Goal: Transaction & Acquisition: Book appointment/travel/reservation

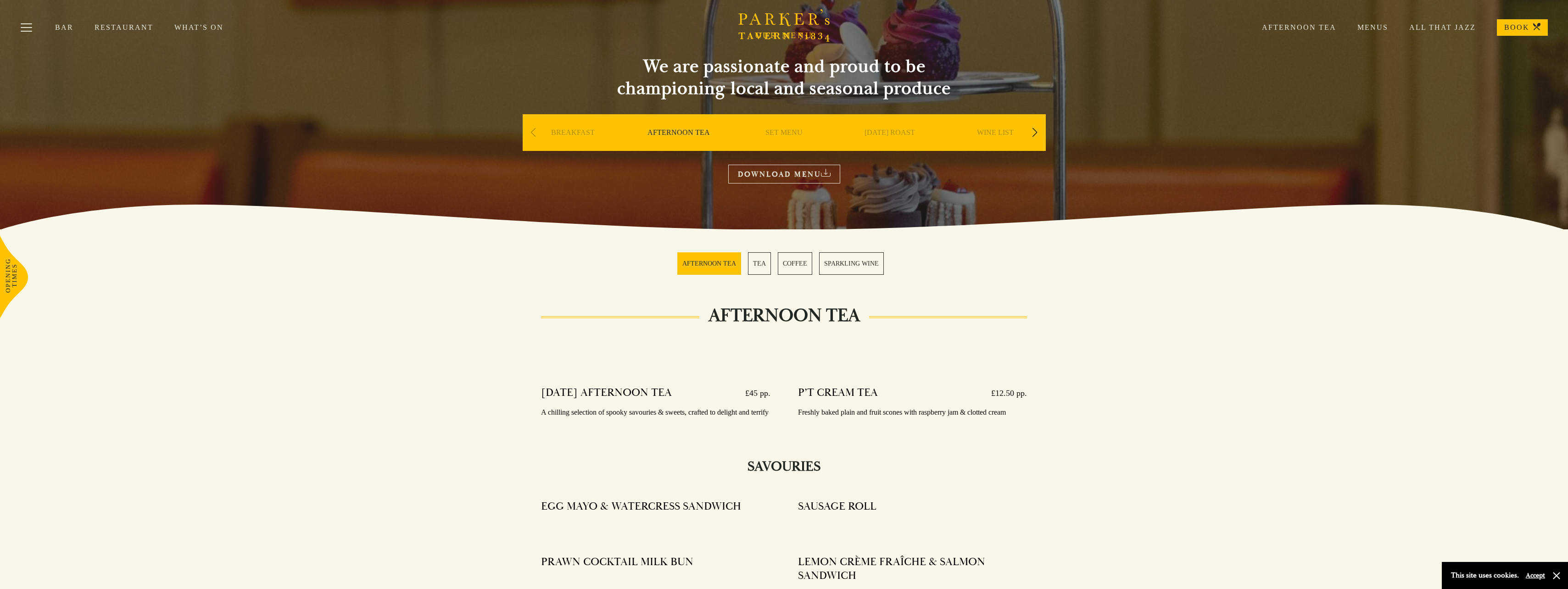
click at [491, 244] on section "AFTERNOON TEA TEA COFFEE SPARKLING WINE" at bounding box center [784, 263] width 1568 height 68
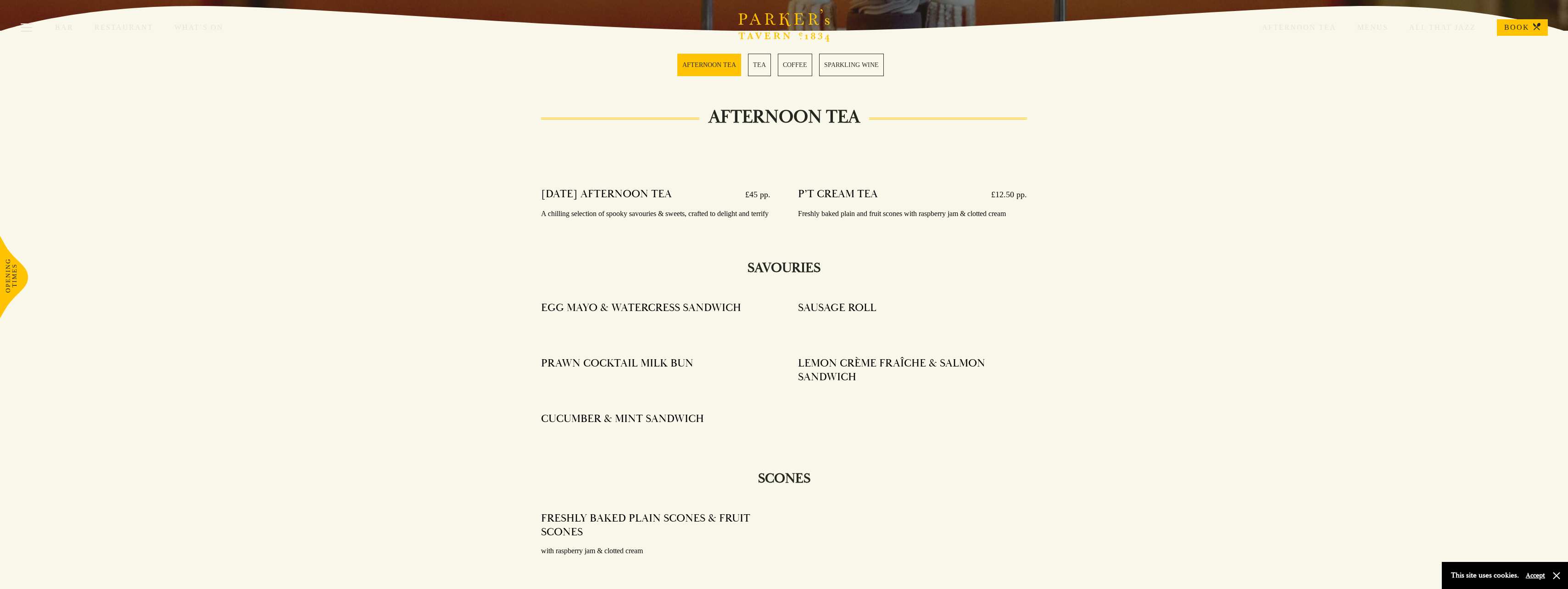
scroll to position [275, 0]
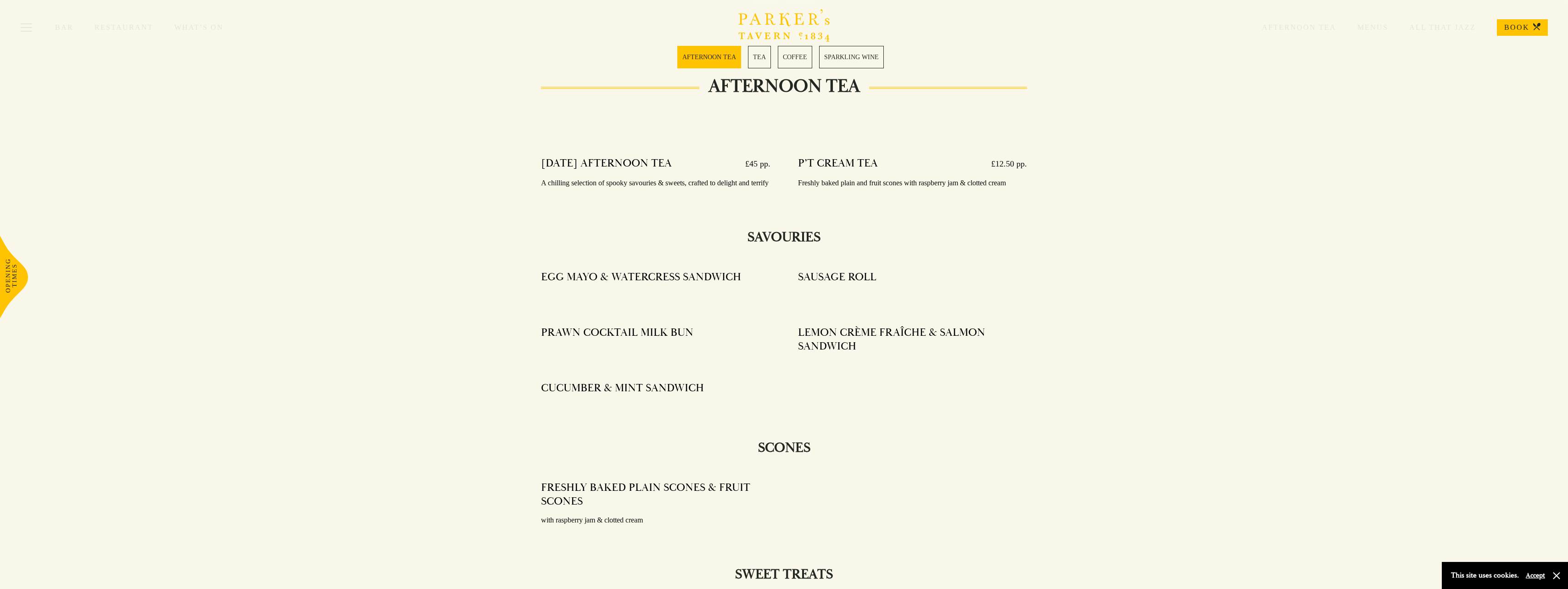
click at [834, 170] on h4 "P’T CREAM TEA" at bounding box center [838, 164] width 80 height 15
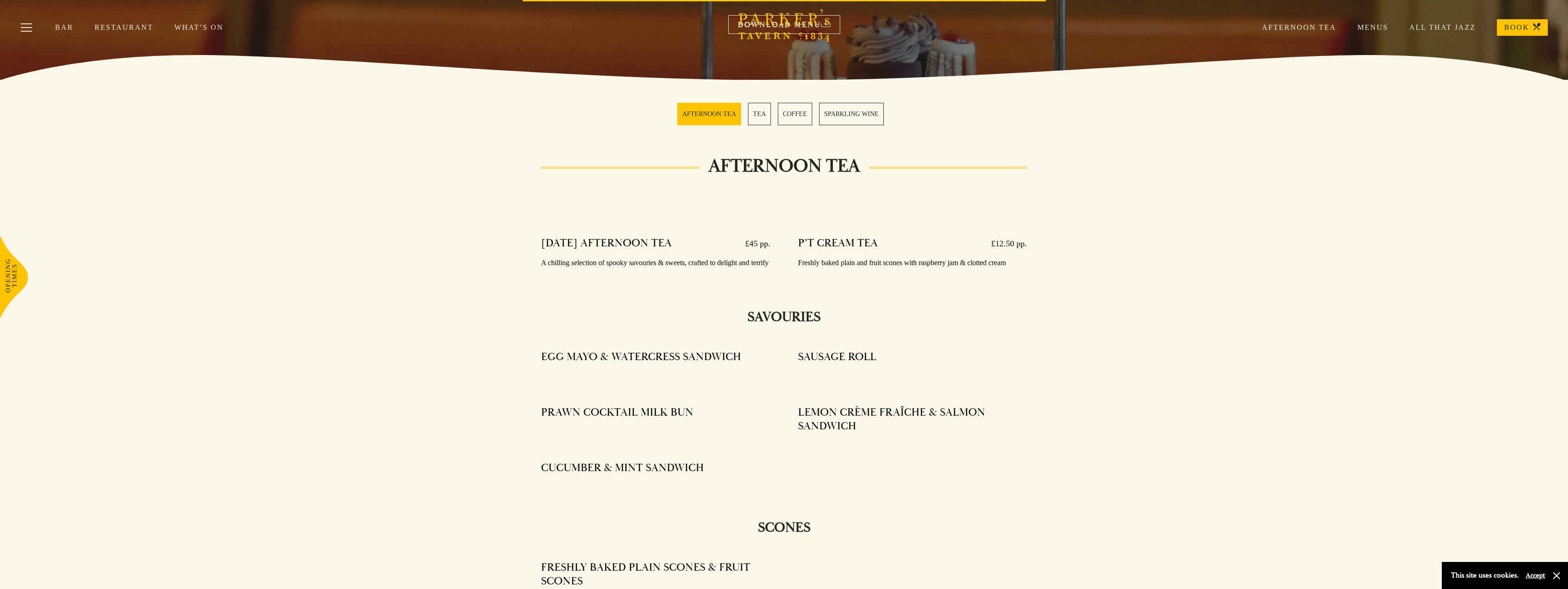
scroll to position [0, 0]
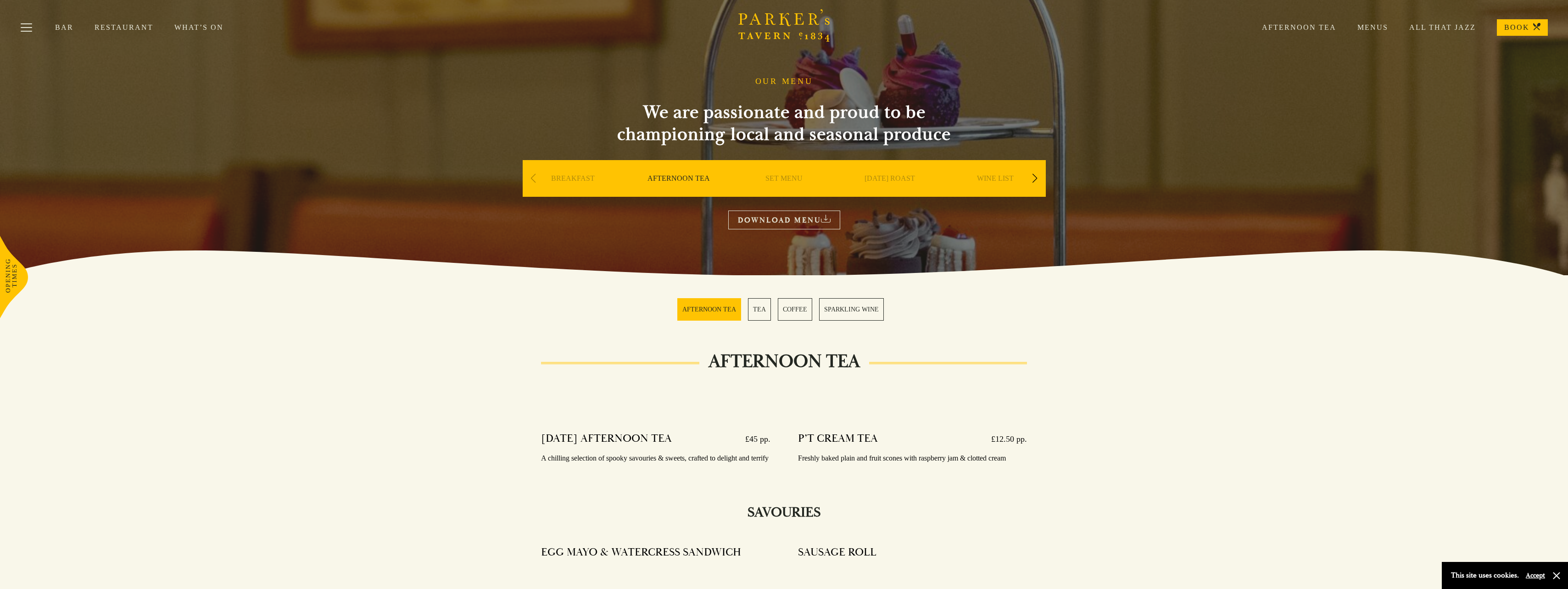
click at [1522, 32] on link "BOOK" at bounding box center [1522, 27] width 51 height 16
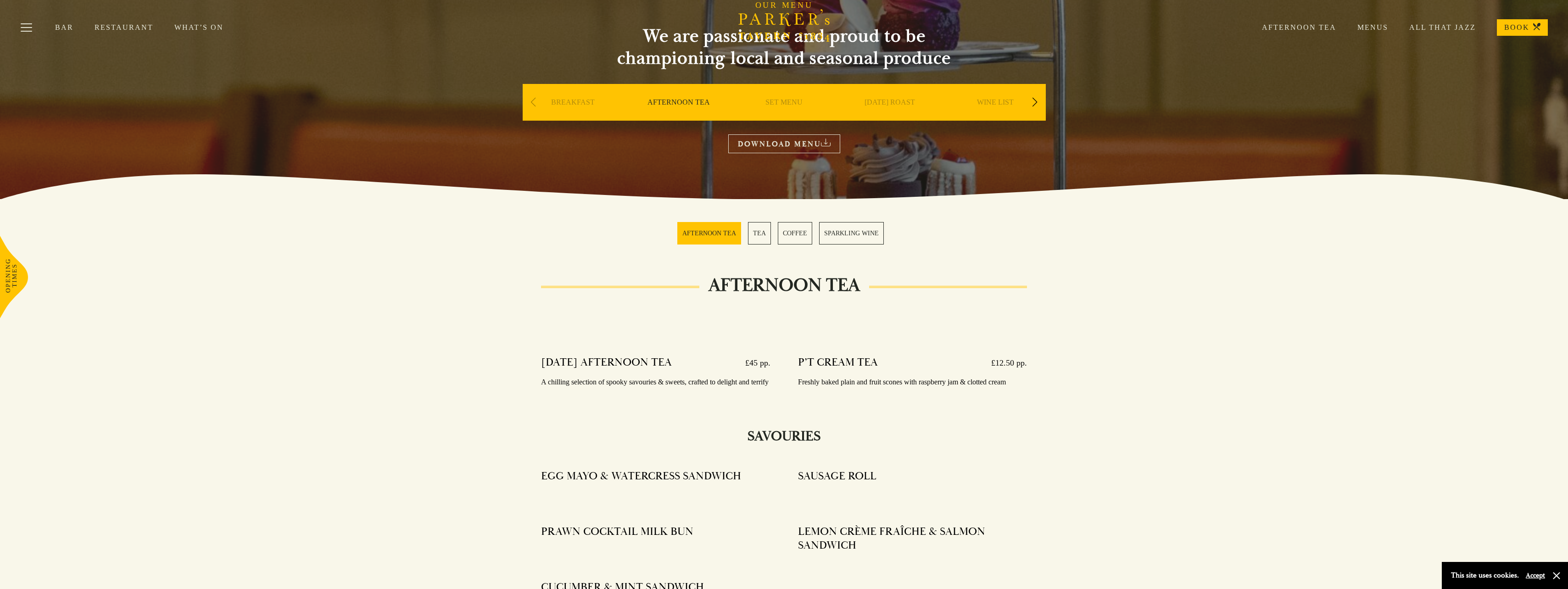
scroll to position [413, 0]
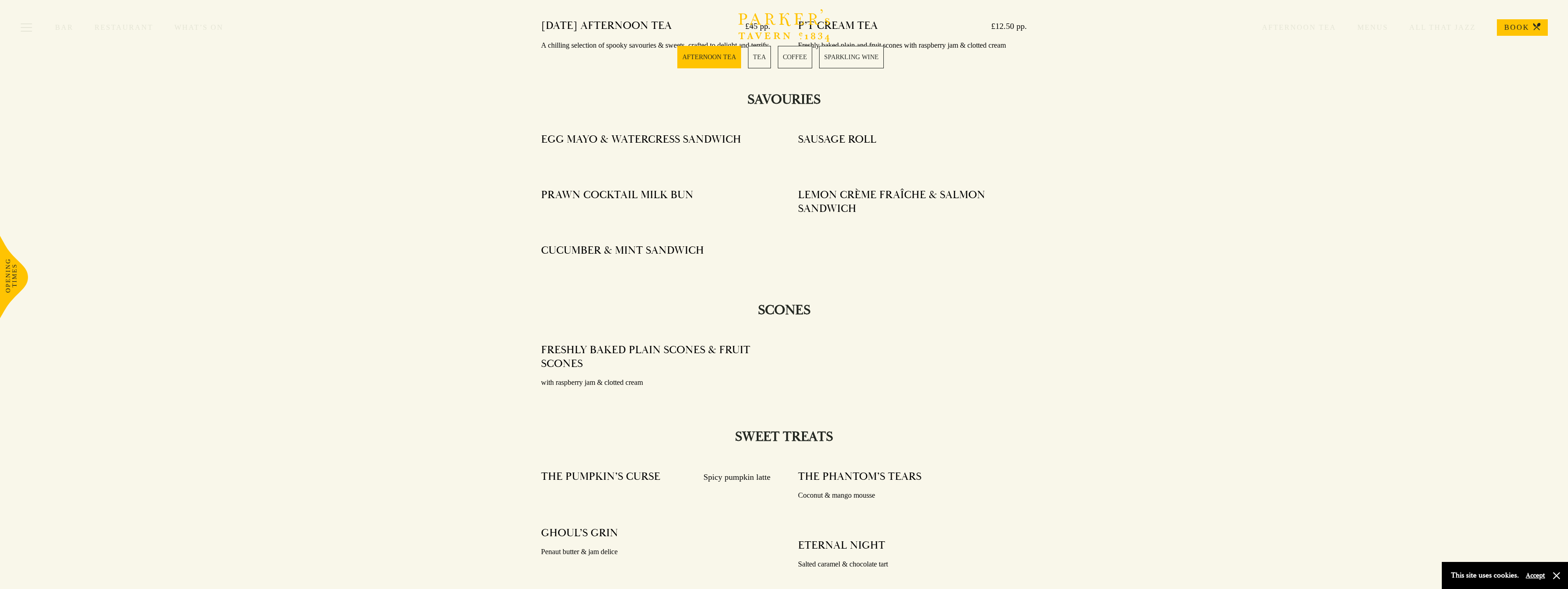
click at [259, 86] on section "AFTERNOON TEA TEA COFFEE SPARKLING WINE" at bounding box center [784, 57] width 1568 height 68
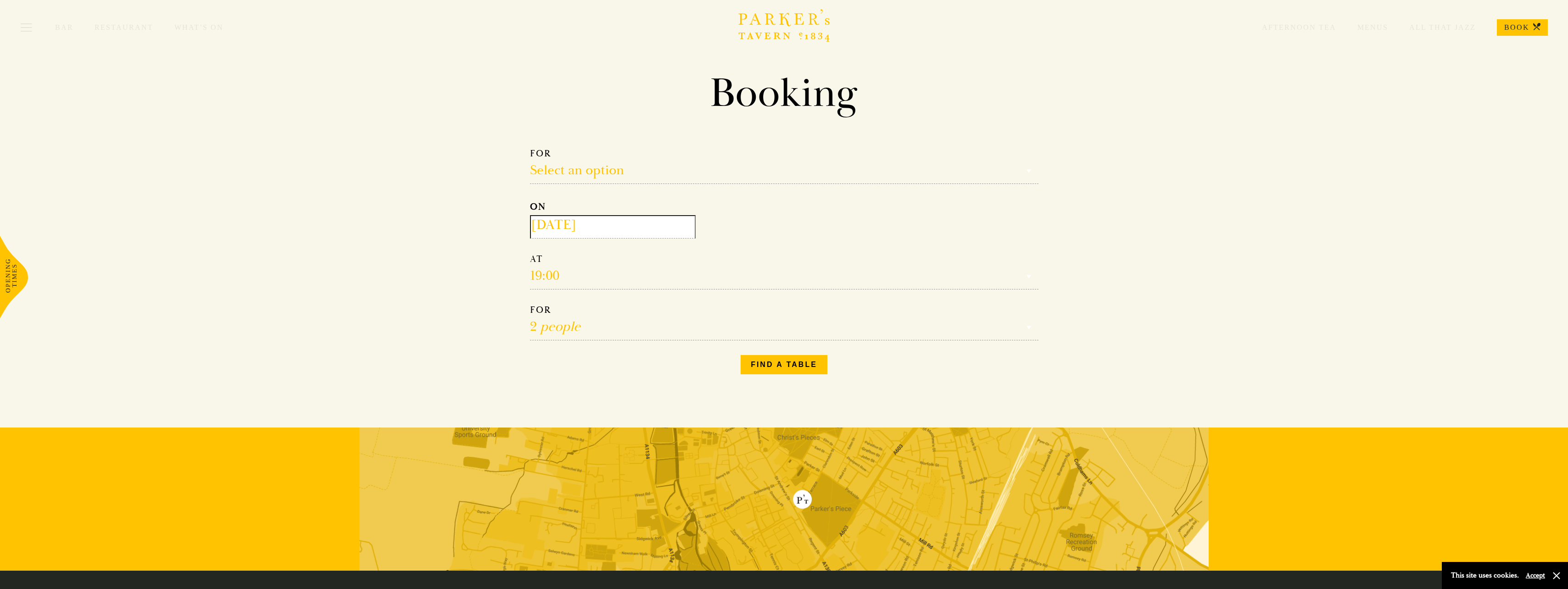
click at [495, 210] on section "Booking Make a Reservation Select an option Select an option Lunch Dinner After…" at bounding box center [784, 225] width 1568 height 313
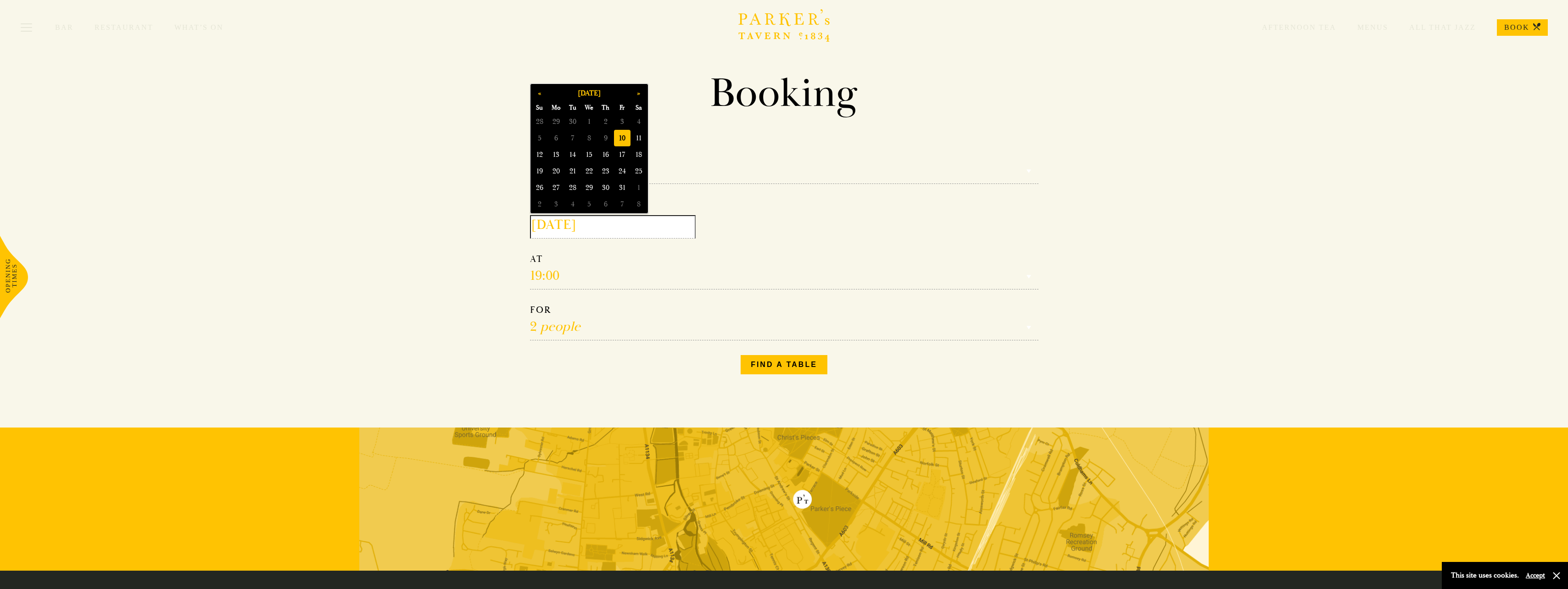
click at [585, 226] on input "2025-10-10" at bounding box center [613, 227] width 166 height 23
click at [637, 139] on span "11" at bounding box center [639, 138] width 16 height 16
type input "2025-10-11"
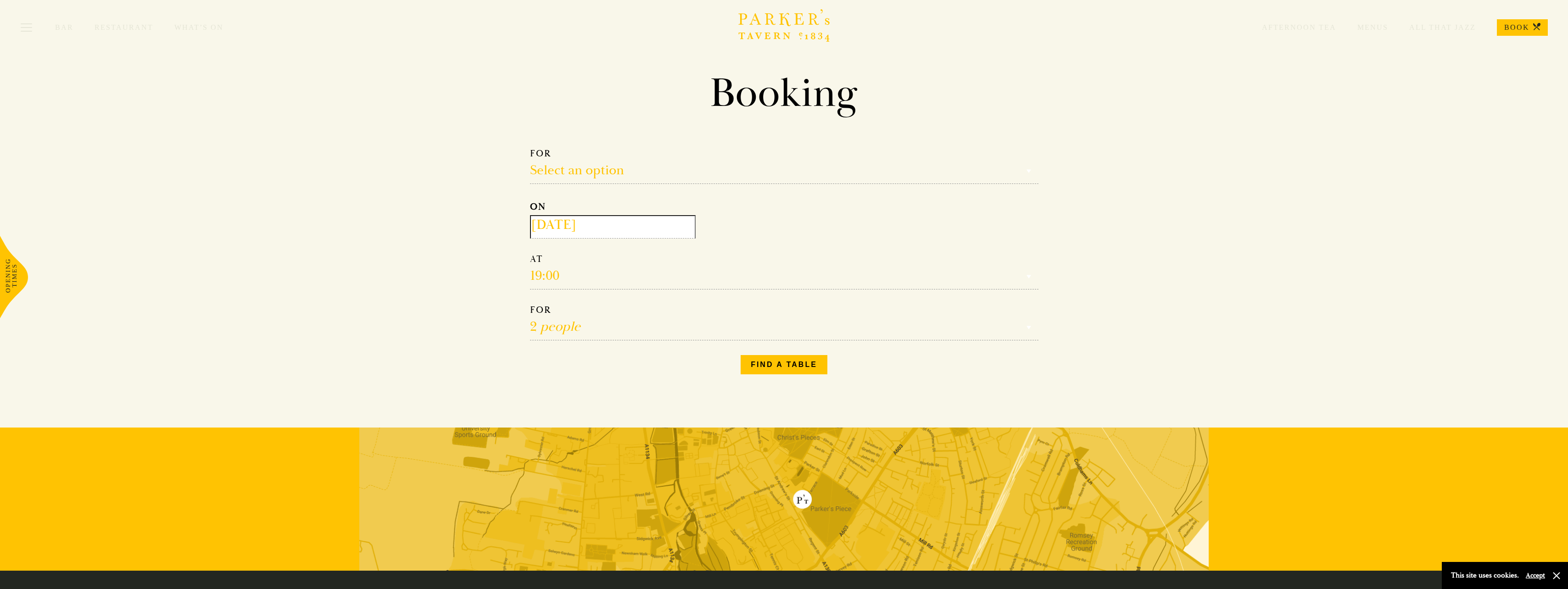
click at [580, 171] on select "Select an option Lunch Dinner Afternoon Tea" at bounding box center [784, 166] width 508 height 37
select select "161949"
click at [530, 148] on select "Select an option Lunch Dinner Afternoon Tea" at bounding box center [784, 166] width 508 height 37
click at [603, 162] on select "Select an option Lunch Dinner Afternoon Tea" at bounding box center [784, 166] width 508 height 37
click at [530, 148] on select "Select an option Lunch Dinner Afternoon Tea" at bounding box center [784, 166] width 508 height 37
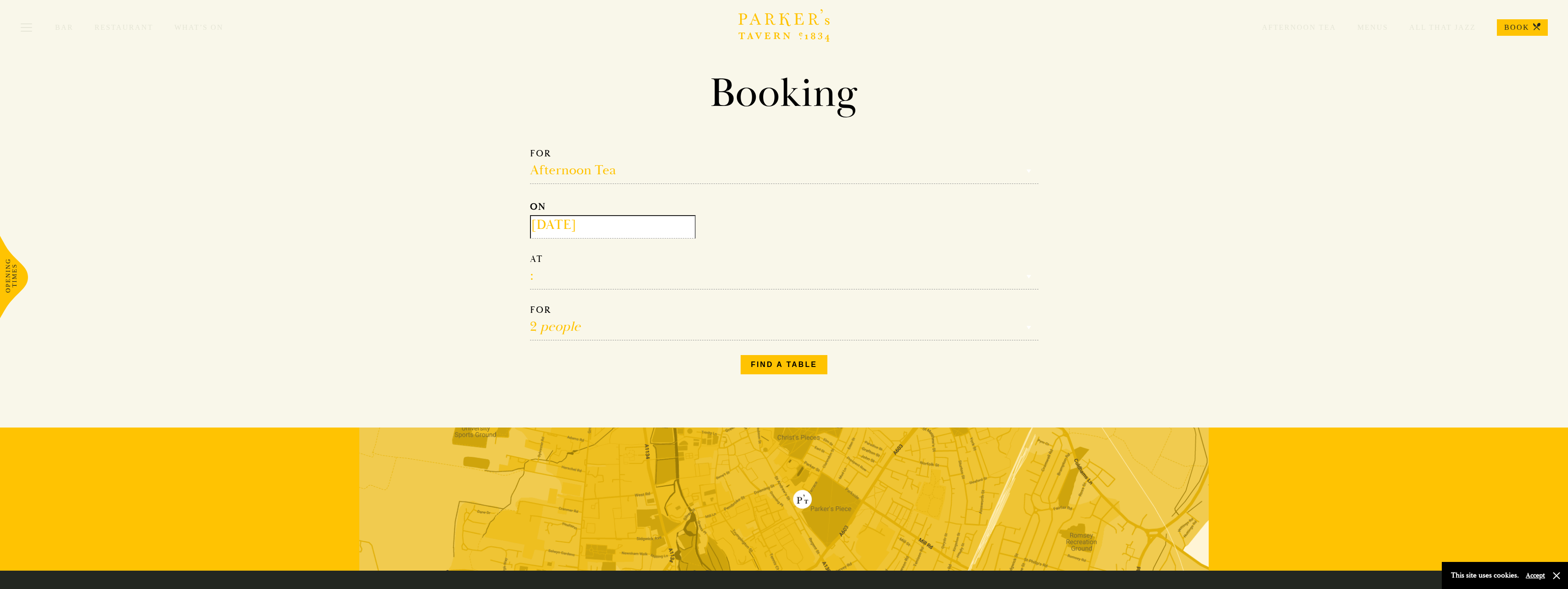
click at [553, 282] on select "12:30 13:00 13:30 14:00 14:30 15:00 15:30 16:00 16:30" at bounding box center [784, 271] width 508 height 37
click at [489, 275] on section "Booking Make a Reservation Afternoon Tea Select an option Lunch Dinner Afternoo…" at bounding box center [784, 225] width 1568 height 313
click at [562, 279] on select "12:30 13:00 13:30 14:00 14:30 15:00 15:30 16:00 16:30" at bounding box center [784, 271] width 508 height 37
select select "16:30"
click at [530, 254] on select "12:30 13:00 13:30 14:00 14:30 15:00 15:30 16:00 16:30" at bounding box center [784, 271] width 508 height 37
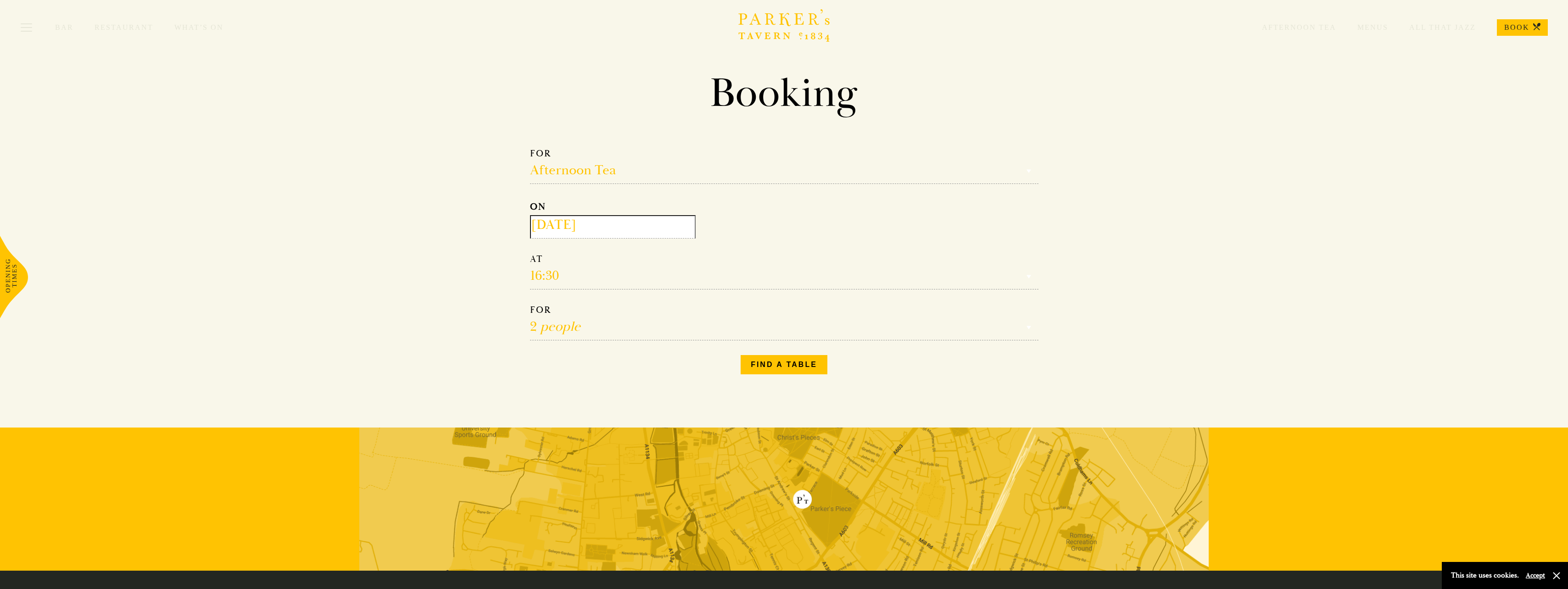
click at [592, 164] on select "Select an option Lunch Dinner Afternoon Tea" at bounding box center [784, 166] width 508 height 37
click at [530, 148] on select "Select an option Lunch Dinner Afternoon Tea" at bounding box center [784, 166] width 508 height 37
click at [464, 259] on section "Booking Make a Reservation Afternoon Tea Select an option Lunch Dinner Afternoo…" at bounding box center [784, 225] width 1568 height 313
click at [799, 368] on button "Find a table" at bounding box center [784, 365] width 86 height 19
click at [575, 165] on select "Select an option Lunch Dinner Afternoon Tea" at bounding box center [784, 166] width 508 height 37
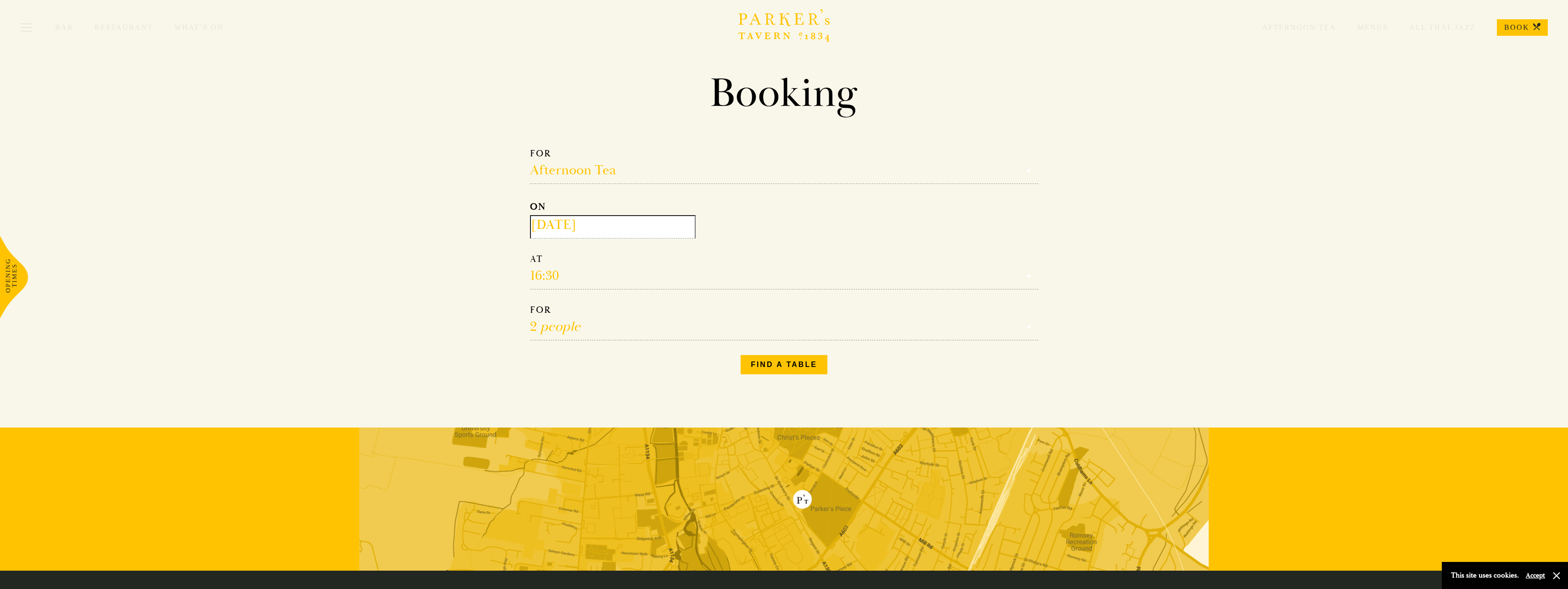
click at [575, 165] on select "Select an option Lunch Dinner Afternoon Tea" at bounding box center [784, 166] width 508 height 37
